Goal: Information Seeking & Learning: Learn about a topic

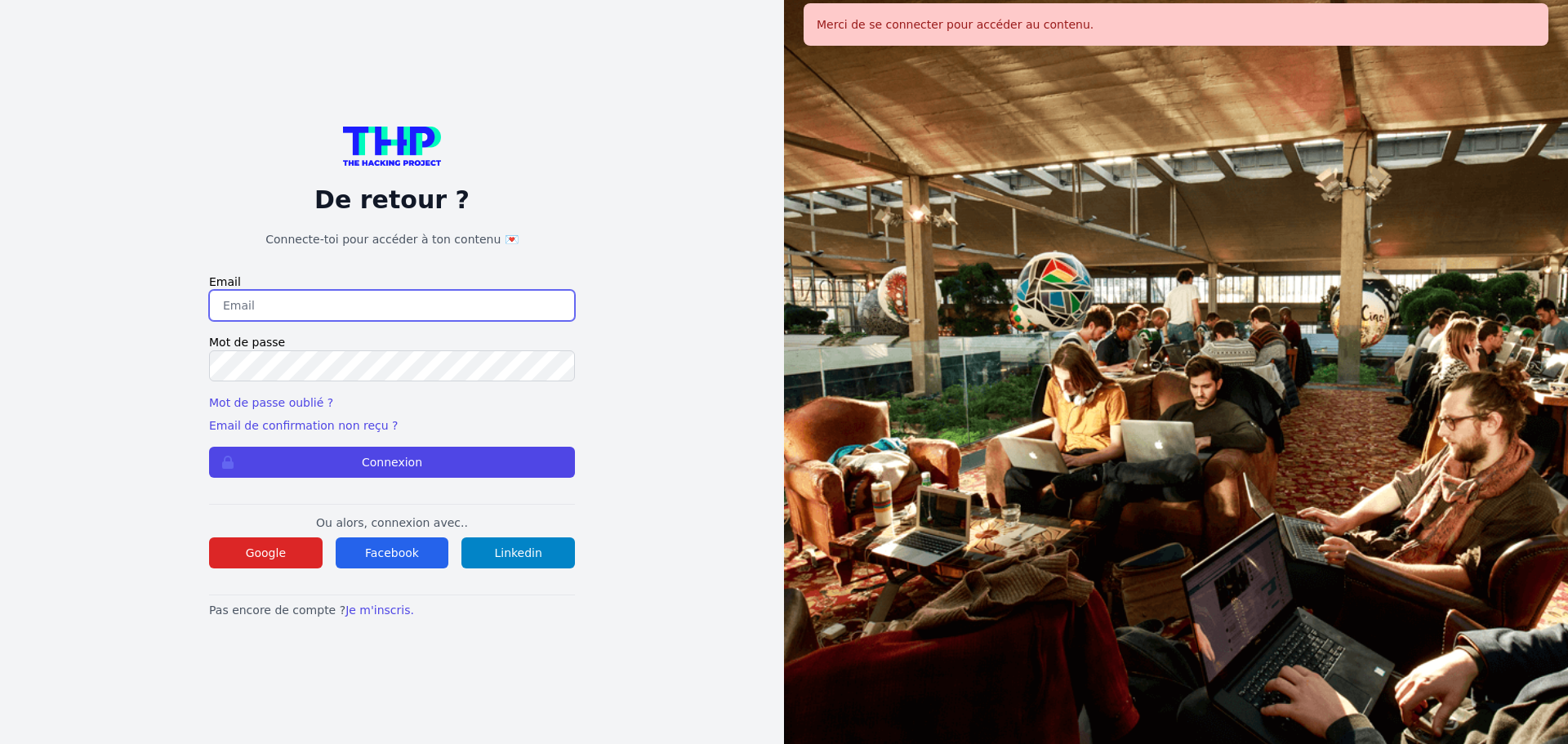
click at [371, 308] on input "email" at bounding box center [392, 305] width 366 height 31
type input "melody_stephan@icloud.com"
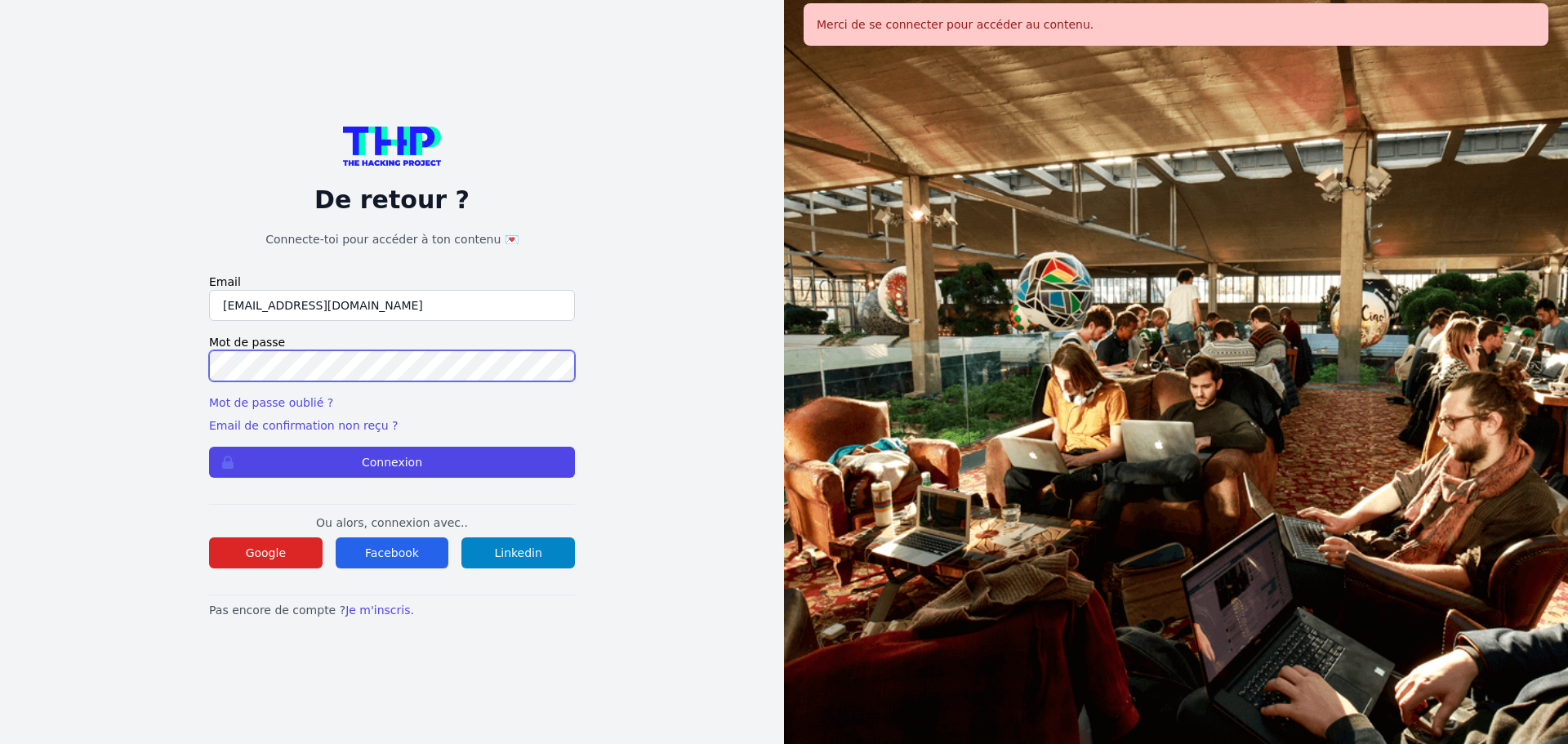
click at [205, 369] on div "De retour ? Connecte-toi pour accéder à ton contenu 💌 Email melody_stephan@iclo…" at bounding box center [392, 372] width 679 height 744
click at [209, 447] on button "Connexion" at bounding box center [392, 462] width 366 height 31
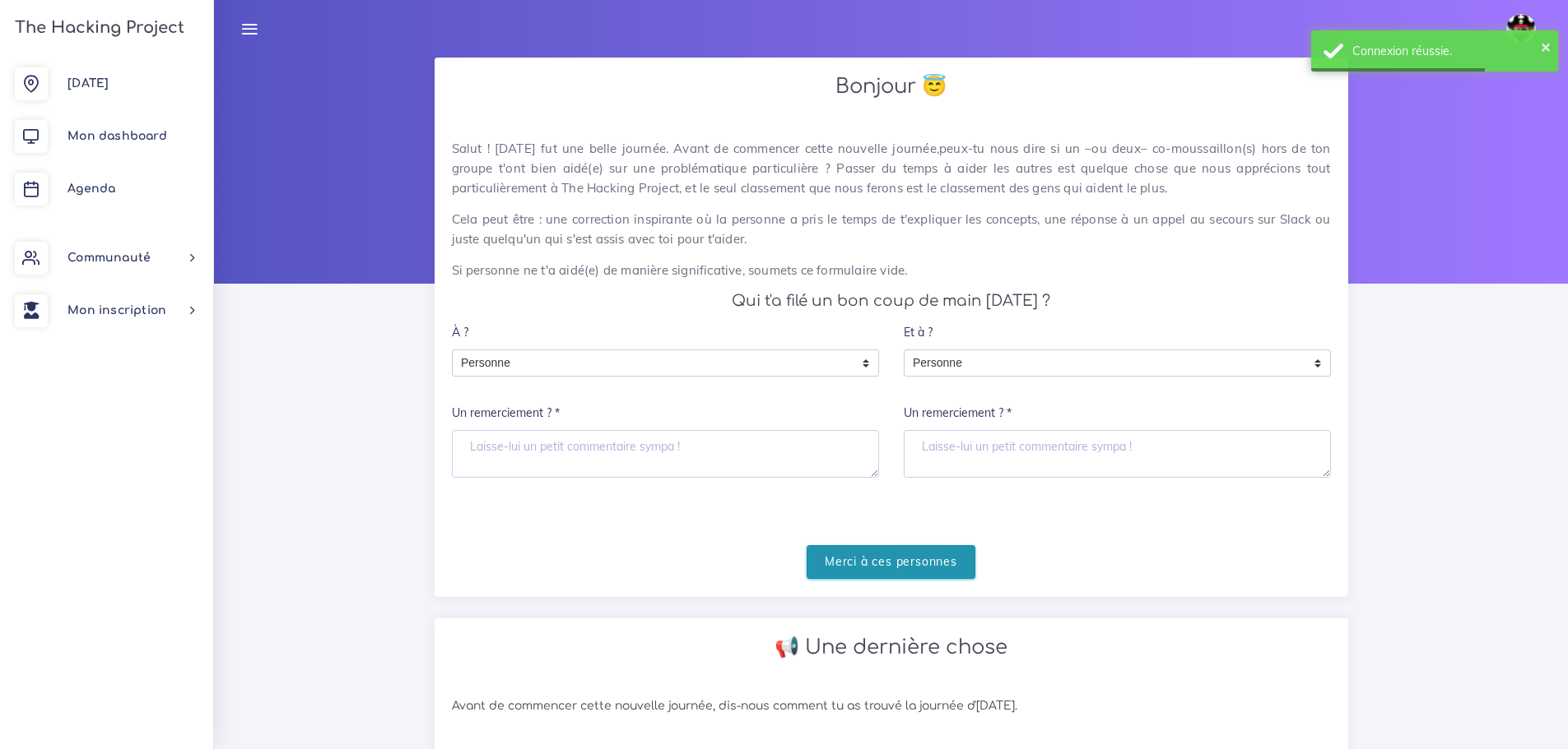
click at [870, 562] on input "Merci à ces personnes" at bounding box center [891, 562] width 169 height 34
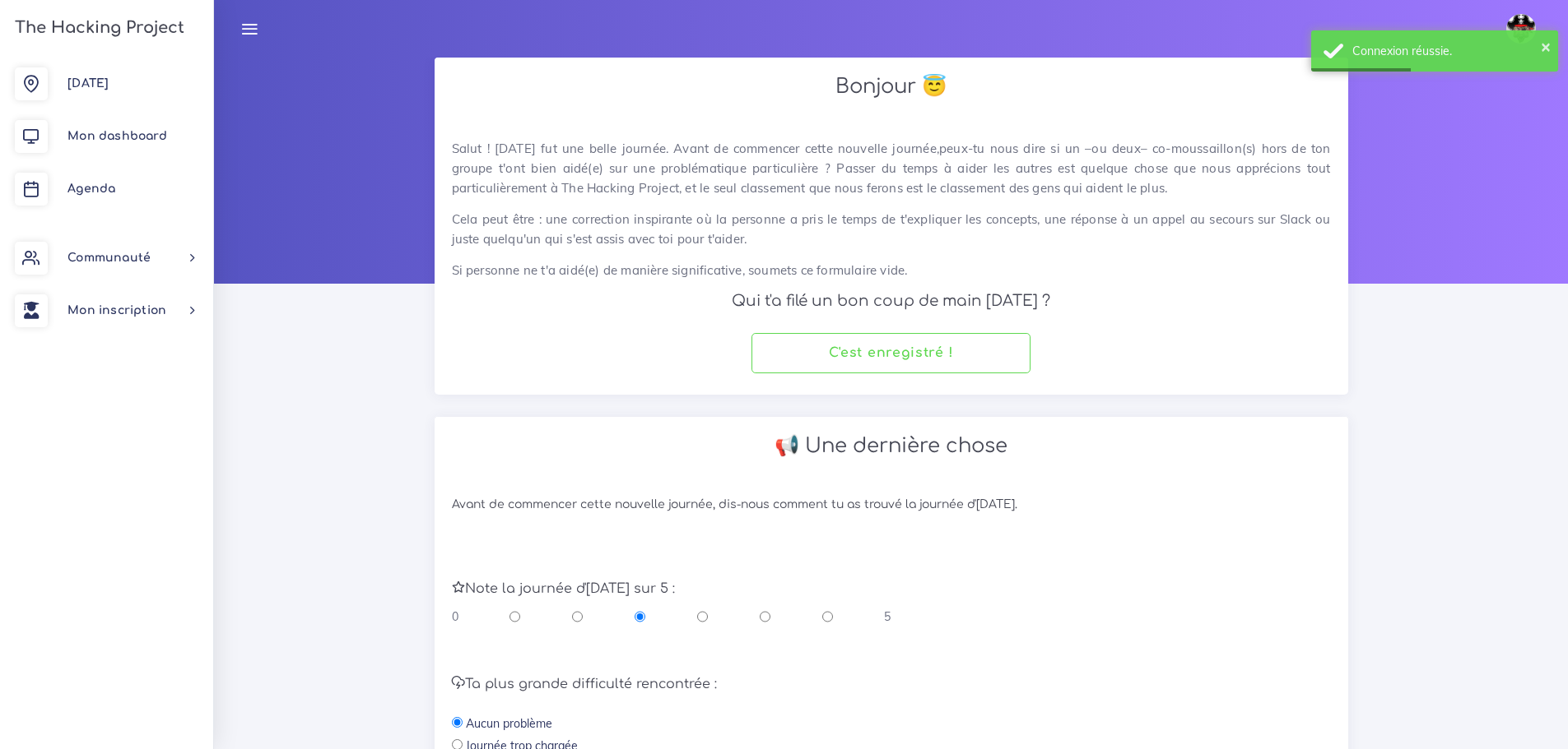
click at [763, 618] on input "radio" at bounding box center [765, 616] width 11 height 16
radio input "true"
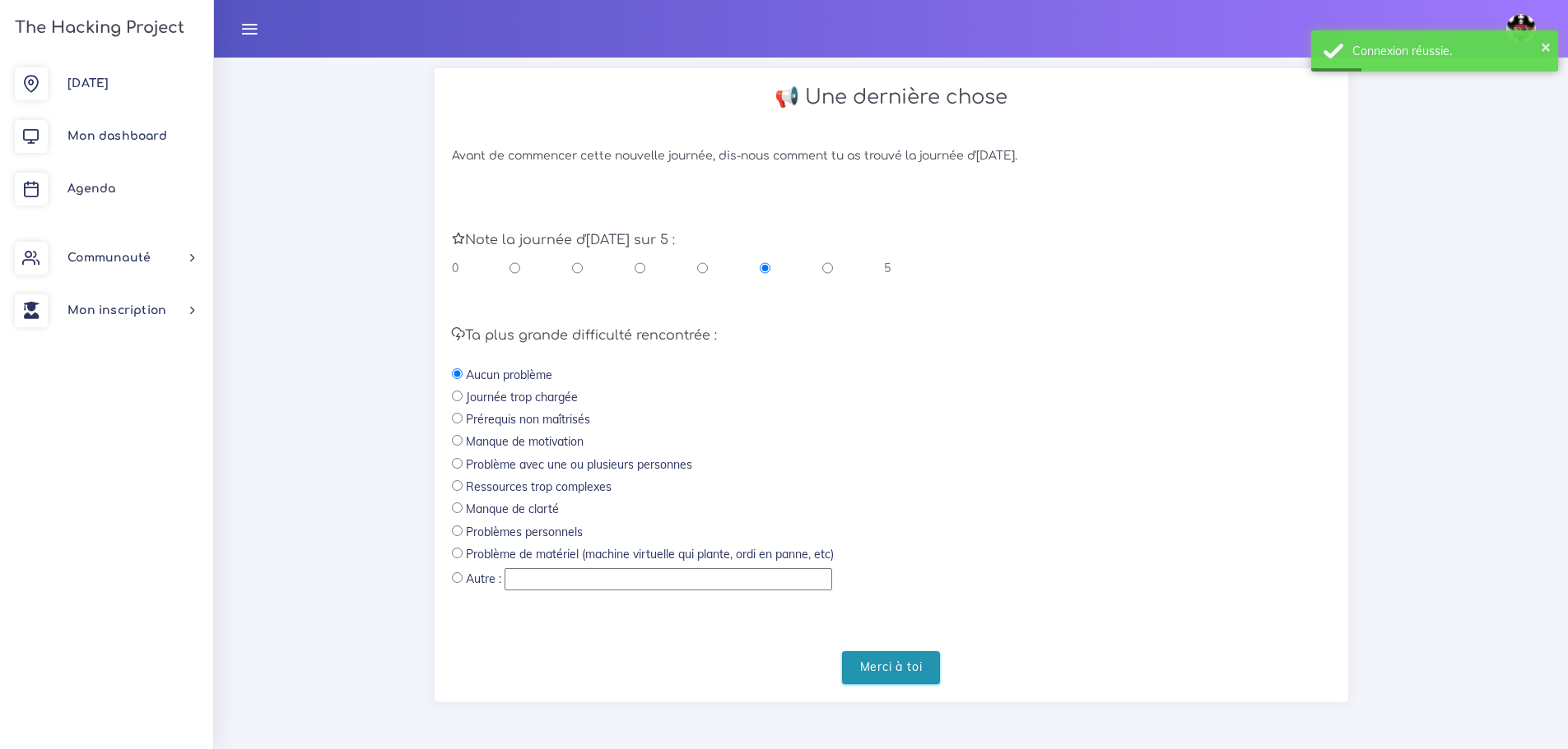
click at [877, 670] on input "Merci à toi" at bounding box center [891, 669] width 99 height 34
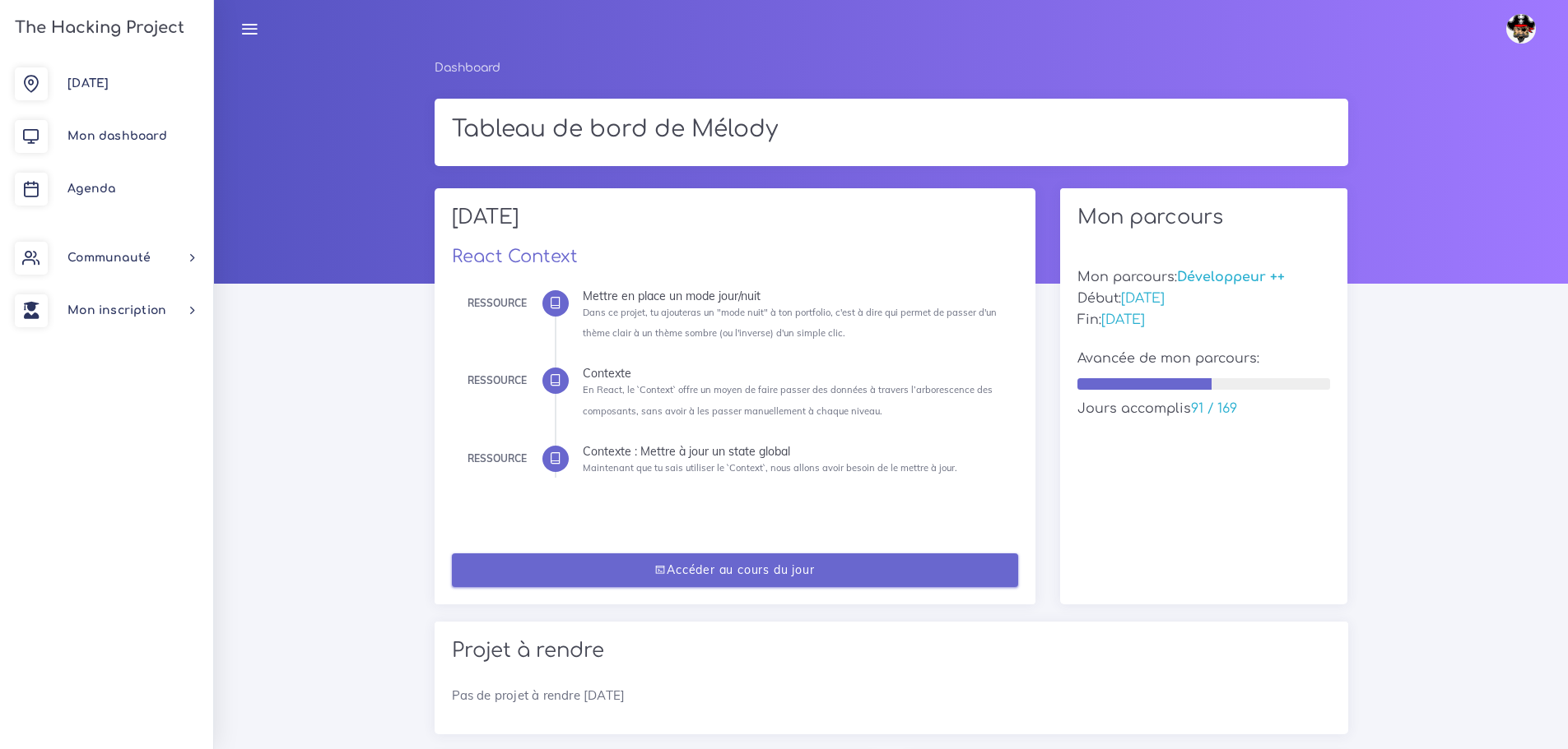
click at [856, 566] on link "Accéder au cours du jour" at bounding box center [734, 571] width 566 height 34
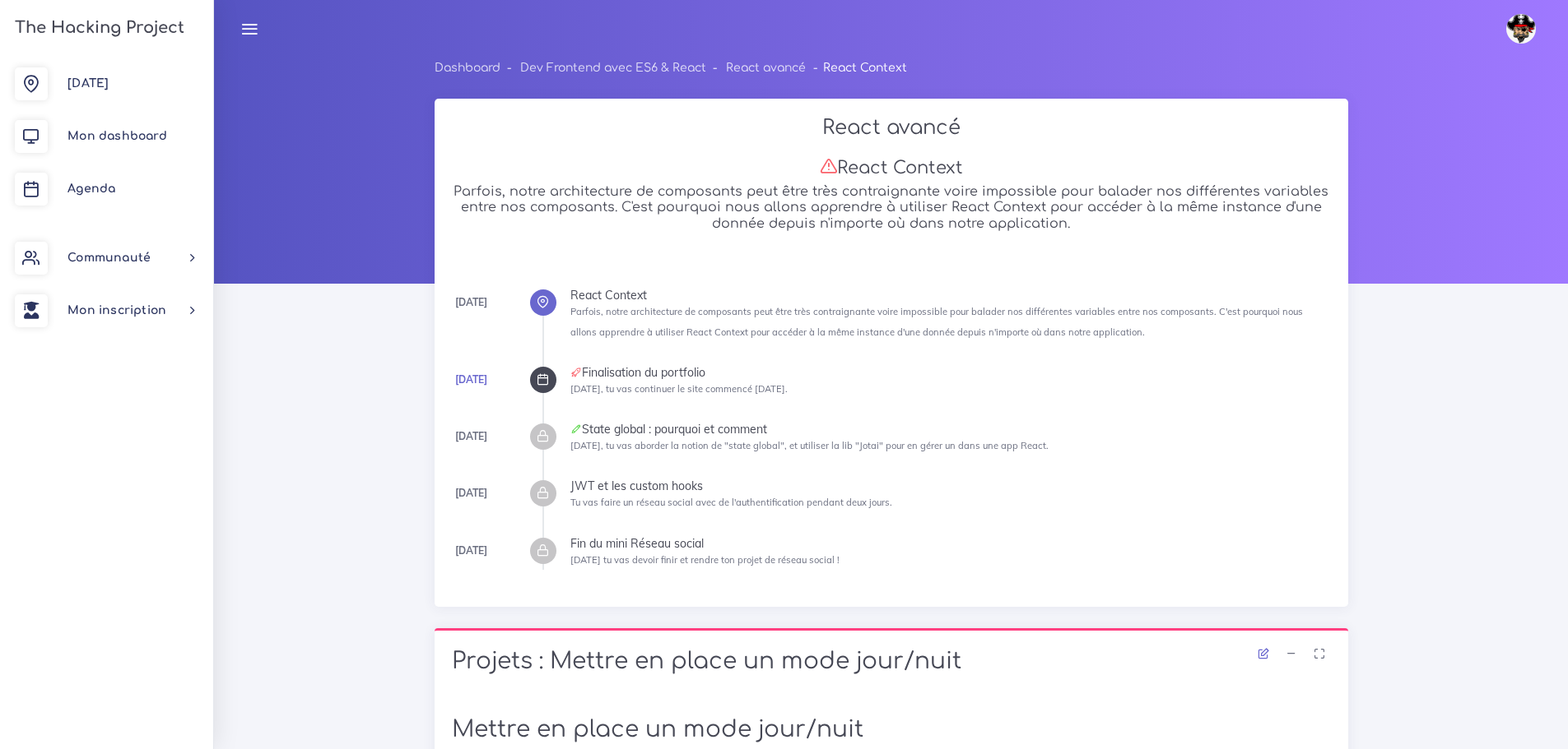
click at [539, 381] on icon at bounding box center [543, 380] width 12 height 12
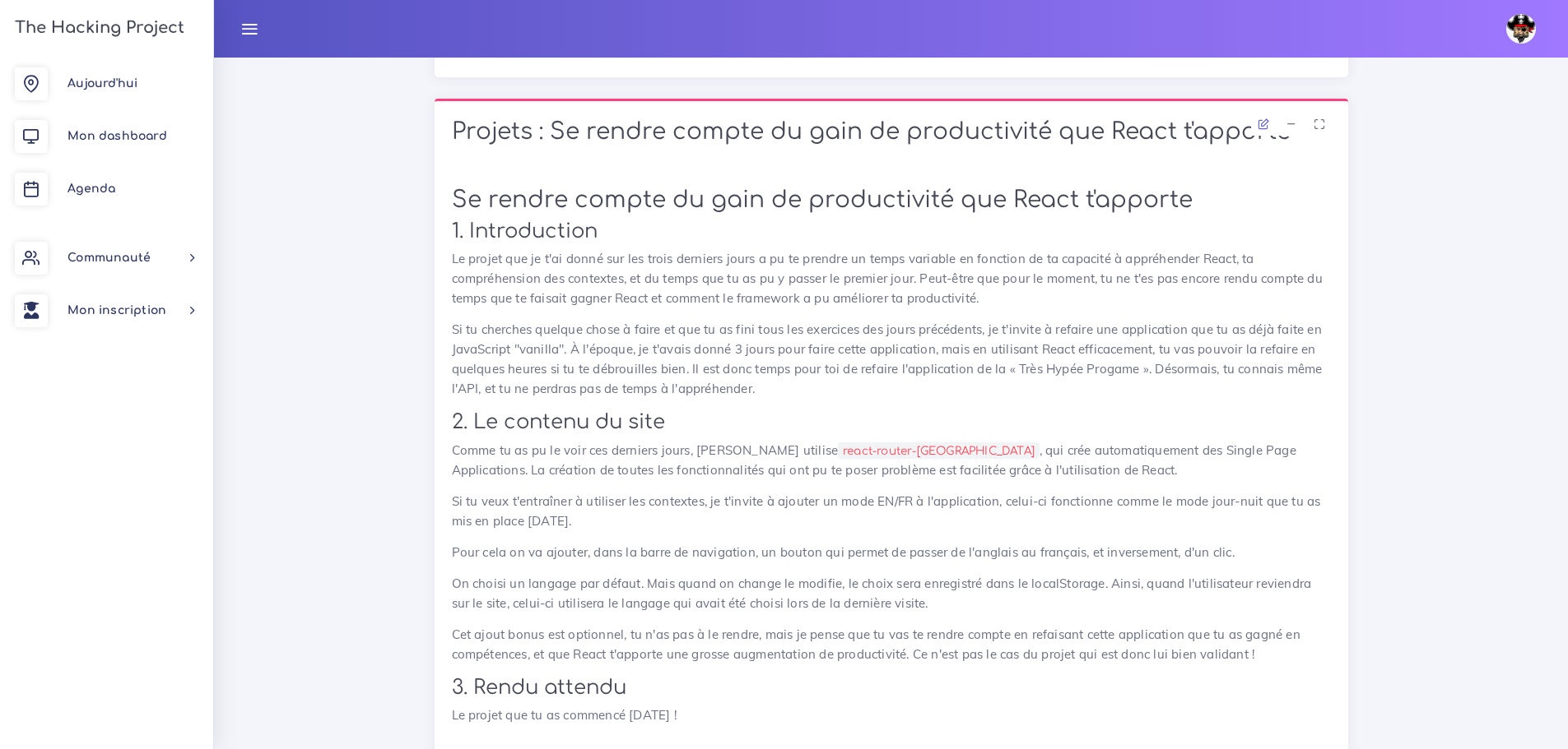
scroll to position [536, 0]
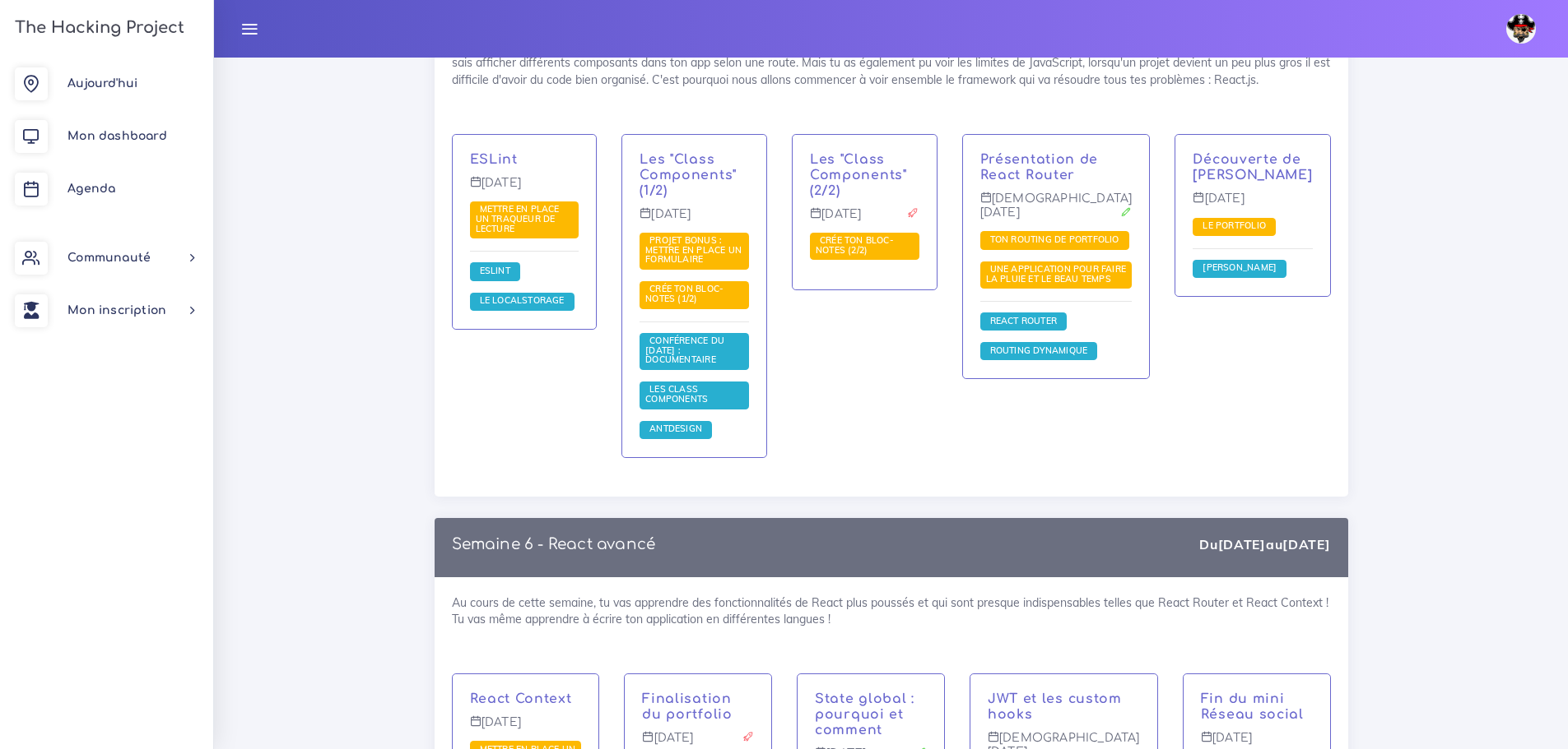
scroll to position [11836, 0]
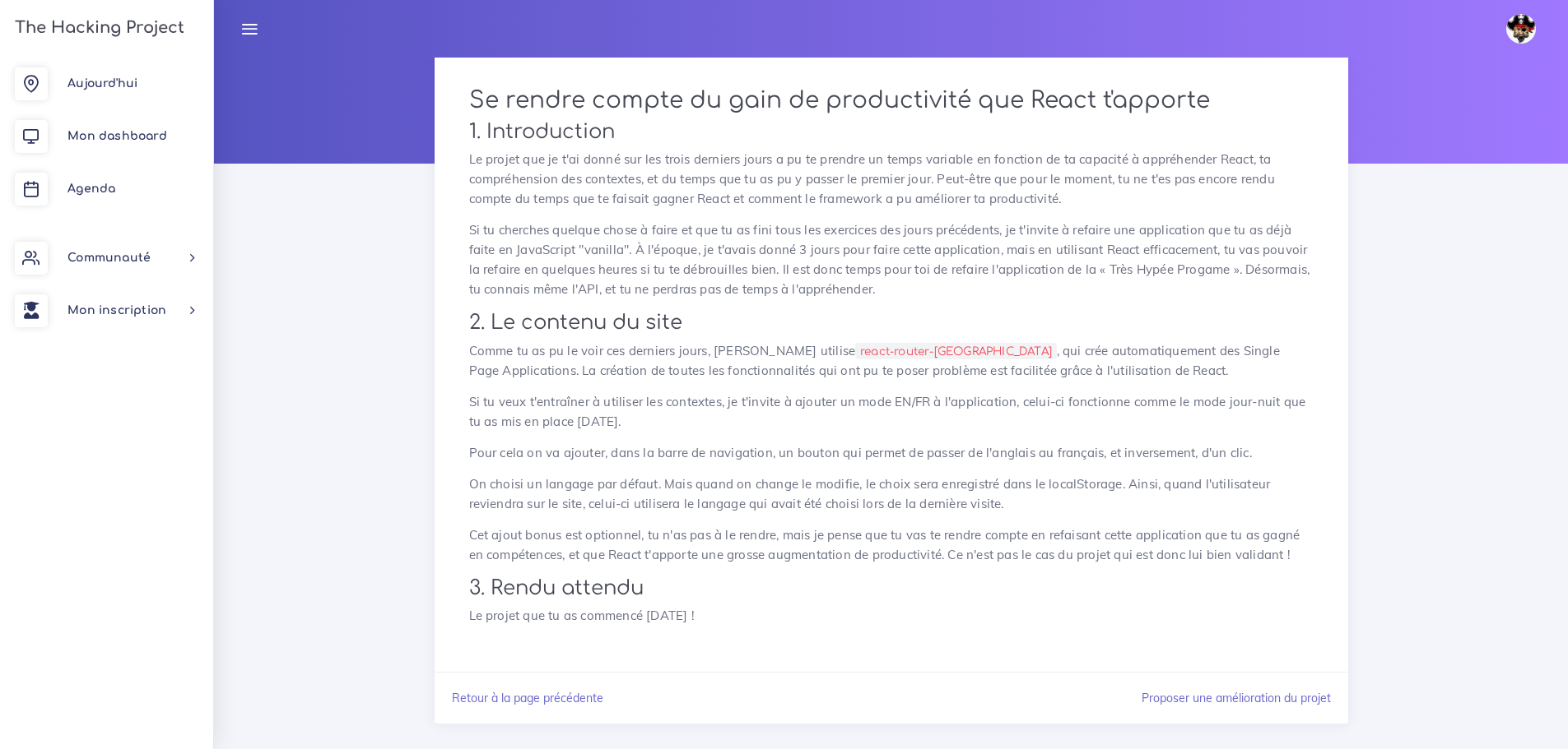
scroll to position [142, 0]
